Goal: Answer question/provide support: Share knowledge or assist other users

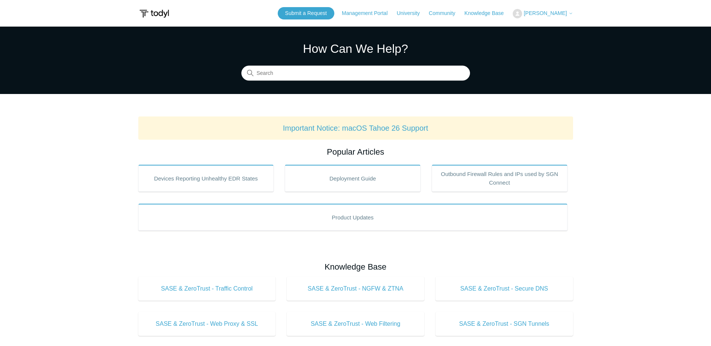
click at [552, 14] on span "[PERSON_NAME]" at bounding box center [545, 13] width 43 height 6
click at [552, 26] on link "My Support Requests" at bounding box center [549, 29] width 73 height 13
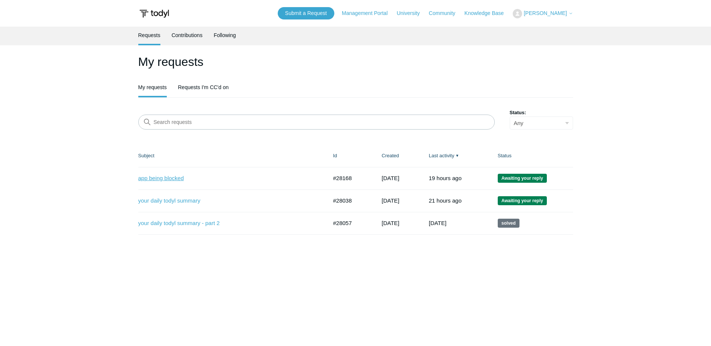
click at [163, 181] on link "app being blocked" at bounding box center [227, 178] width 178 height 9
click at [161, 198] on link "your daily todyl summary" at bounding box center [227, 201] width 178 height 9
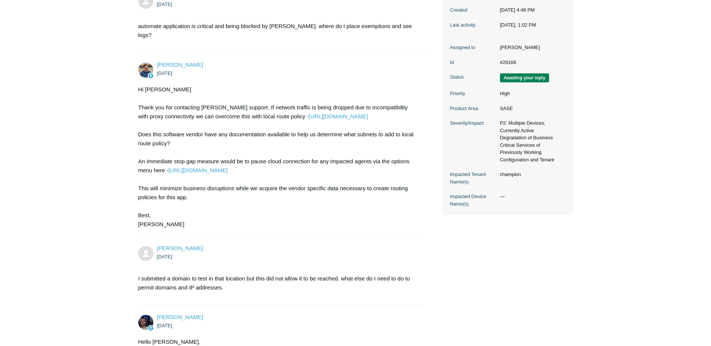
scroll to position [262, 0]
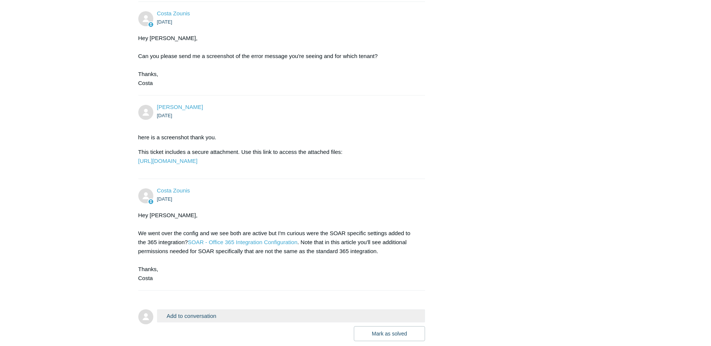
scroll to position [562, 0]
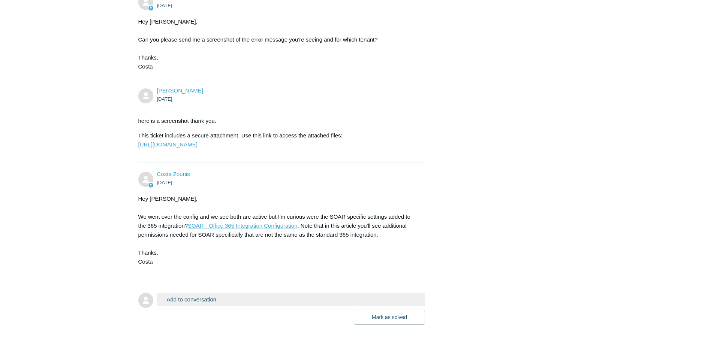
click at [258, 229] on link "SOAR - Office 365 Integration Configuration" at bounding box center [242, 226] width 109 height 6
click at [216, 306] on button "Add to conversation" at bounding box center [291, 299] width 268 height 13
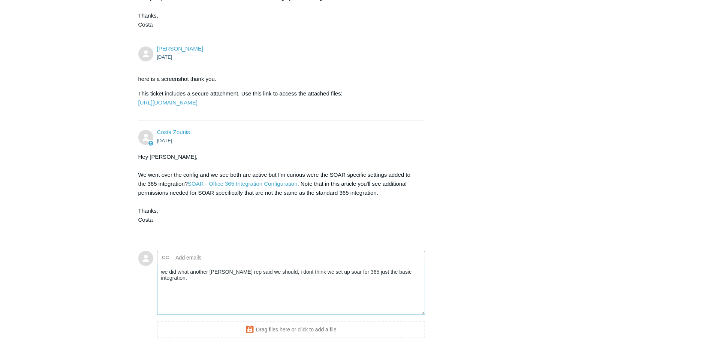
scroll to position [684, 0]
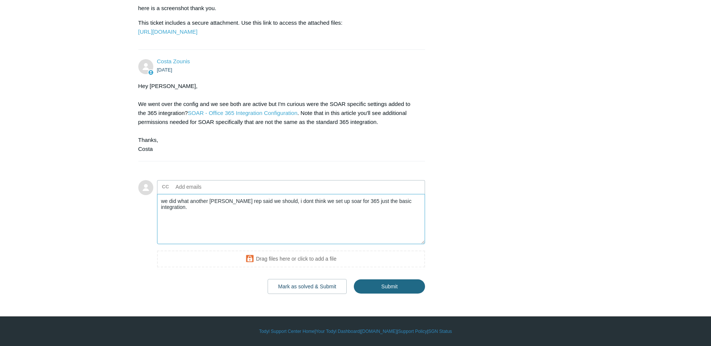
type textarea "we did what another todyl rep said we should, i dont think we set up soar for 3…"
click at [393, 287] on input "Submit" at bounding box center [389, 286] width 71 height 15
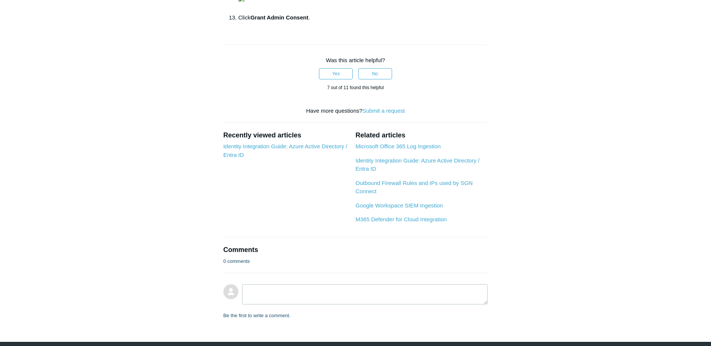
scroll to position [750, 0]
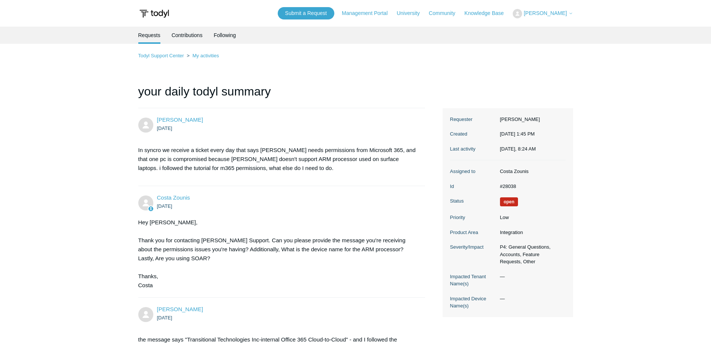
click at [143, 13] on img at bounding box center [154, 14] width 32 height 14
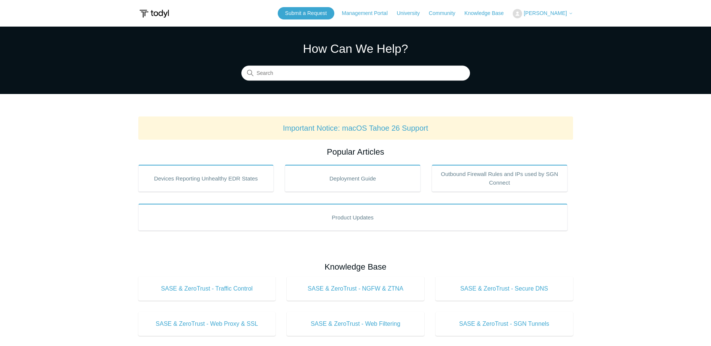
click at [561, 16] on span "[PERSON_NAME]" at bounding box center [548, 13] width 49 height 6
click at [561, 28] on link "My Support Requests" at bounding box center [549, 29] width 73 height 13
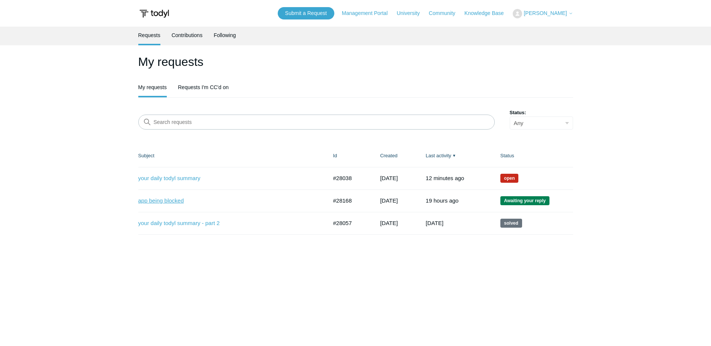
click at [180, 198] on link "app being blocked" at bounding box center [227, 201] width 178 height 9
